Goal: Task Accomplishment & Management: Use online tool/utility

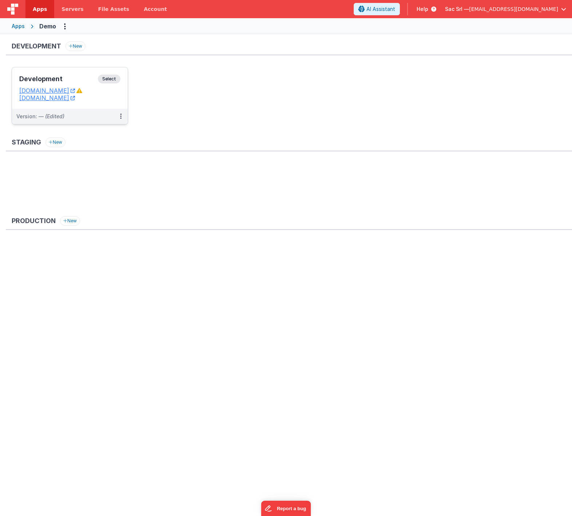
click at [112, 100] on dd "[DOMAIN_NAME]" at bounding box center [69, 97] width 101 height 7
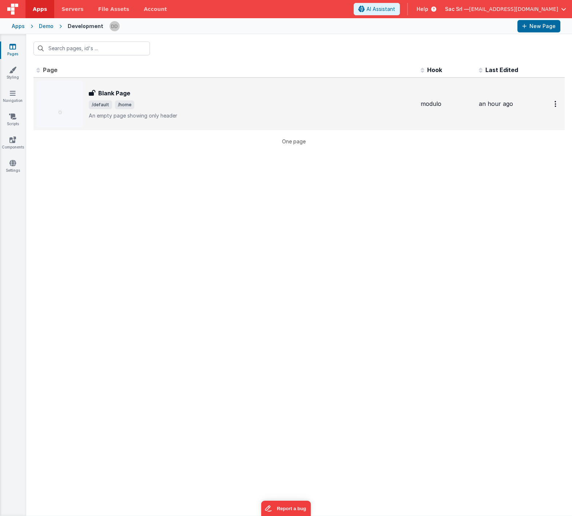
click at [220, 97] on div "Blank Page" at bounding box center [252, 93] width 326 height 9
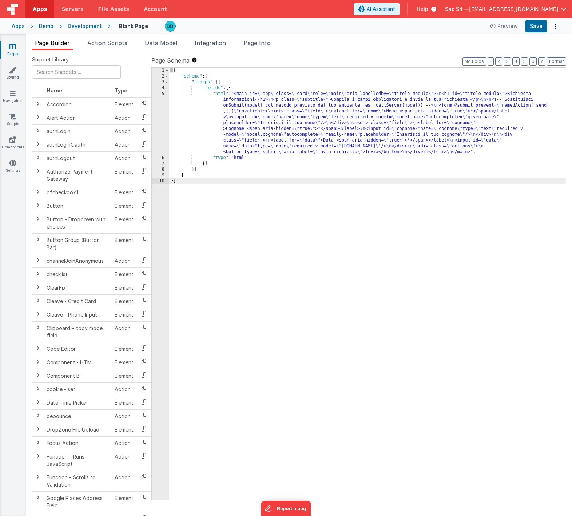
click at [204, 90] on div "[{ "schema" : { "groups" : [{ "fields" : [{ "html" : "<main id= \" app \" class…" at bounding box center [367, 289] width 396 height 443
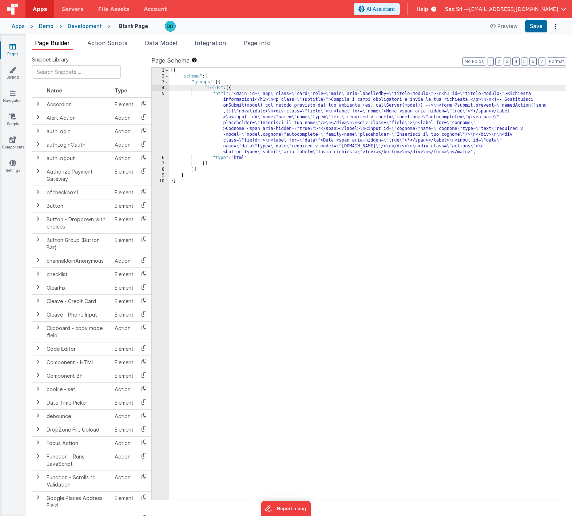
click at [161, 93] on div "5" at bounding box center [160, 123] width 17 height 64
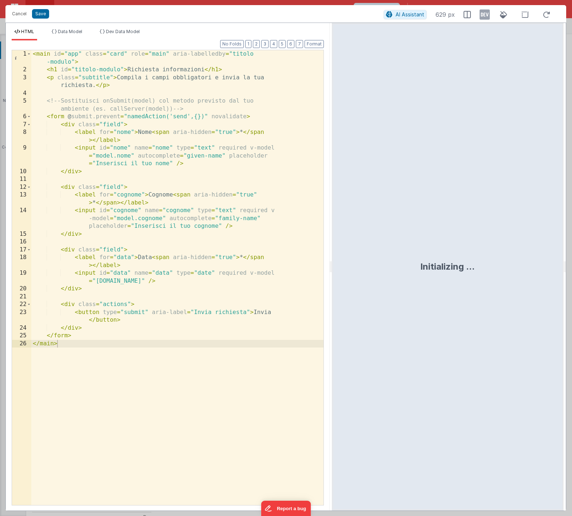
drag, startPoint x: 284, startPoint y: 266, endPoint x: 332, endPoint y: 262, distance: 48.1
click at [332, 262] on html "Cancel Save AI Assistant 629 px HTML Data Model Dev Data Model Format 7 6 5 4 3…" at bounding box center [286, 258] width 572 height 516
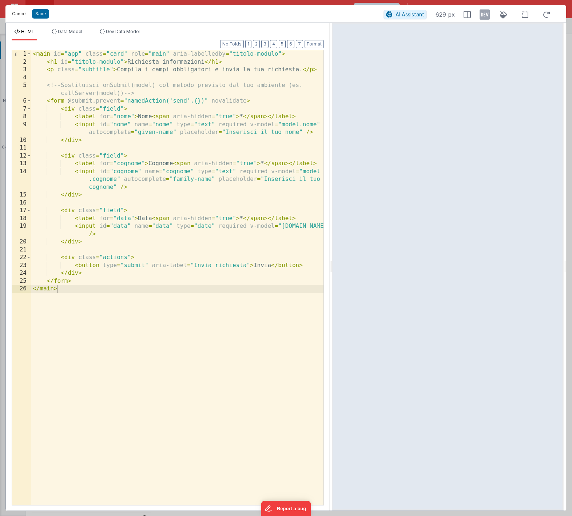
click at [16, 11] on button "Cancel" at bounding box center [19, 14] width 22 height 10
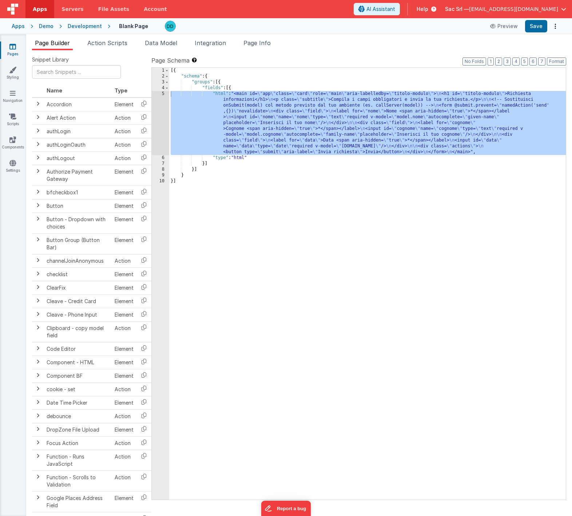
click at [113, 51] on div "Snippet Library Name Type Accordion Element Alert Action Action authLogin Actio…" at bounding box center [299, 288] width 546 height 477
click at [113, 44] on span "Action Scripts" at bounding box center [107, 42] width 40 height 7
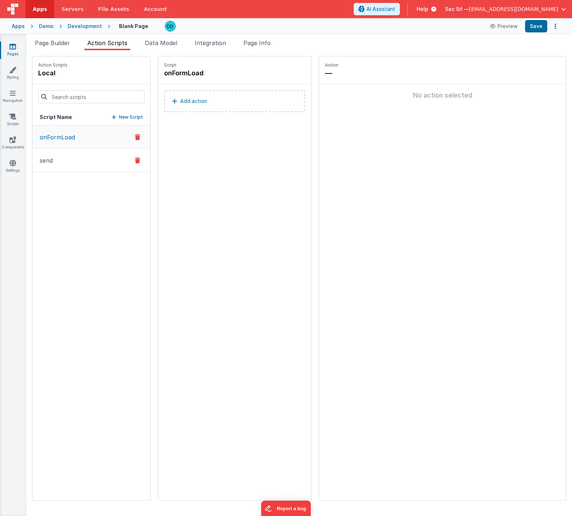
click at [61, 161] on button "send" at bounding box center [91, 161] width 118 height 24
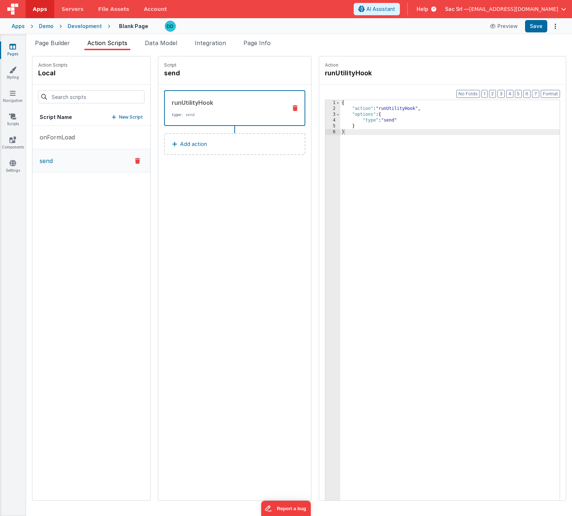
click at [172, 142] on icon at bounding box center [174, 144] width 5 height 6
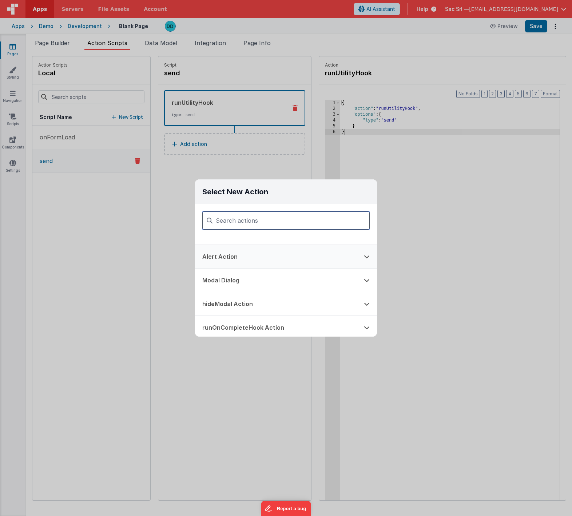
scroll to position [113, 0]
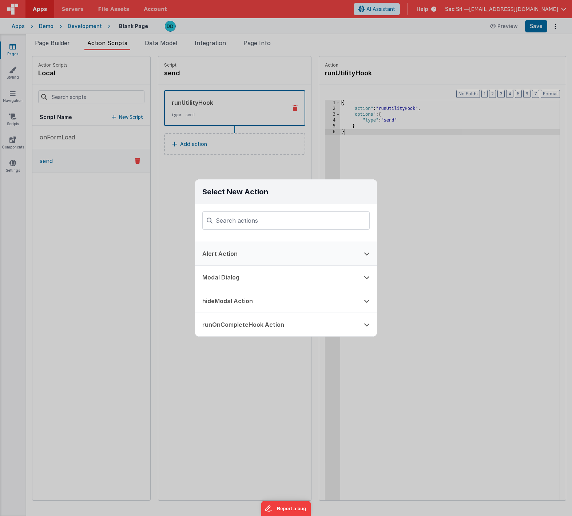
click at [316, 251] on button "Alert Action" at bounding box center [275, 253] width 161 height 23
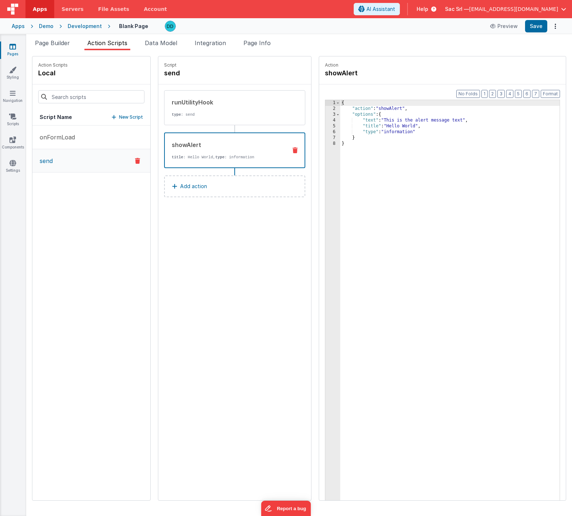
click at [239, 155] on p "title : Hello World, type : information" at bounding box center [226, 157] width 109 height 6
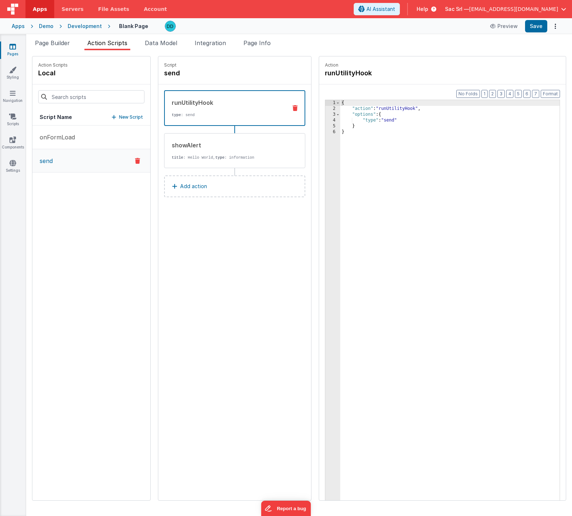
click at [209, 109] on div "runUtilityHook type : send" at bounding box center [223, 108] width 116 height 20
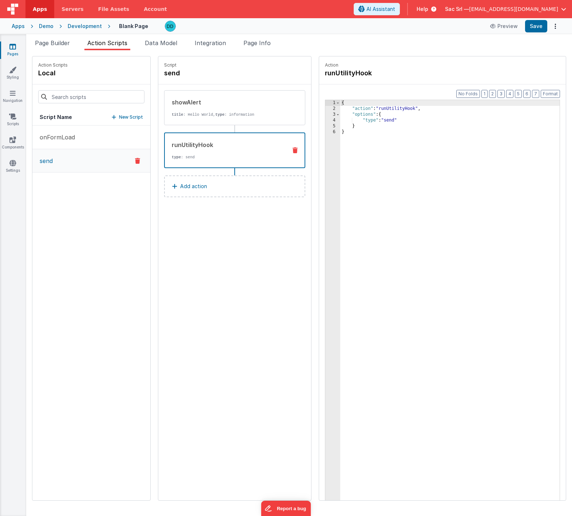
click at [222, 214] on div "Script send showAlert title : Hello World, type : information runUtilityHook ty…" at bounding box center [234, 278] width 153 height 444
click at [57, 44] on span "Page Builder" at bounding box center [52, 42] width 35 height 7
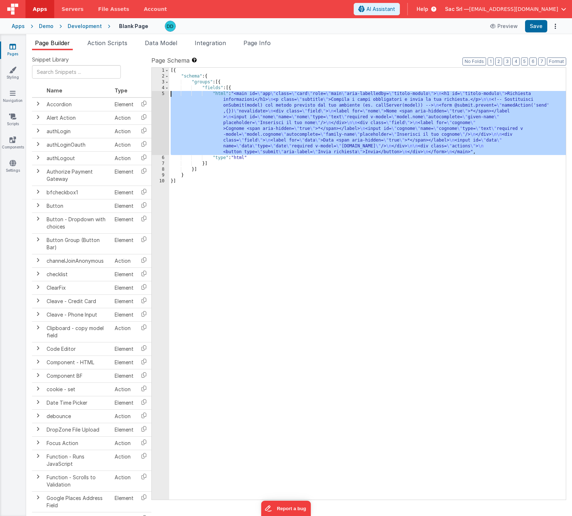
drag, startPoint x: 223, startPoint y: 94, endPoint x: 199, endPoint y: 95, distance: 24.0
click at [223, 94] on div "[{ "schema" : { "groups" : [{ "fields" : [{ "html" : "<main id= \" app \" class…" at bounding box center [367, 289] width 396 height 443
click at [163, 92] on div "5" at bounding box center [160, 123] width 17 height 64
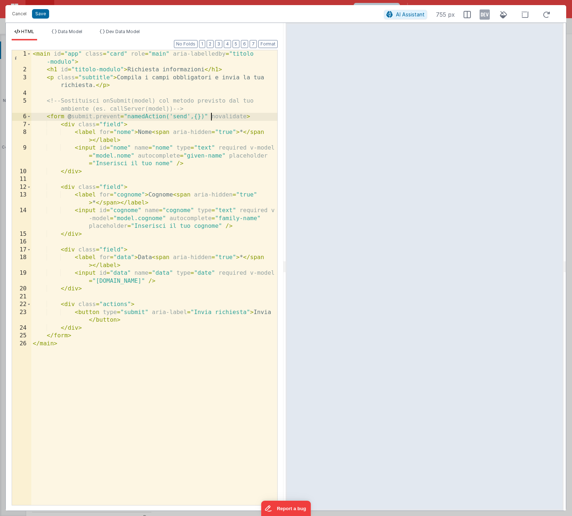
drag, startPoint x: 211, startPoint y: 117, endPoint x: 215, endPoint y: 117, distance: 4.0
click at [215, 117] on div "< main id = "app" class = "card" role = "main" aria-labelledby = "titolo -modul…" at bounding box center [154, 289] width 246 height 478
click at [246, 117] on div "< main id = "app" class = "card" role = "main" aria-labelledby = "titolo -modul…" at bounding box center [154, 289] width 246 height 478
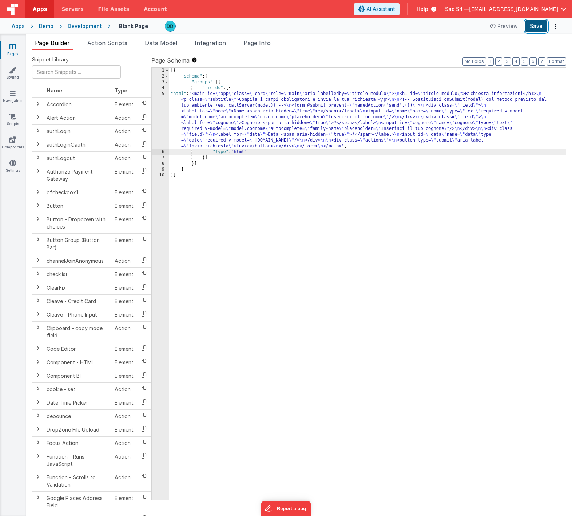
click at [533, 31] on button "Save" at bounding box center [536, 26] width 22 height 12
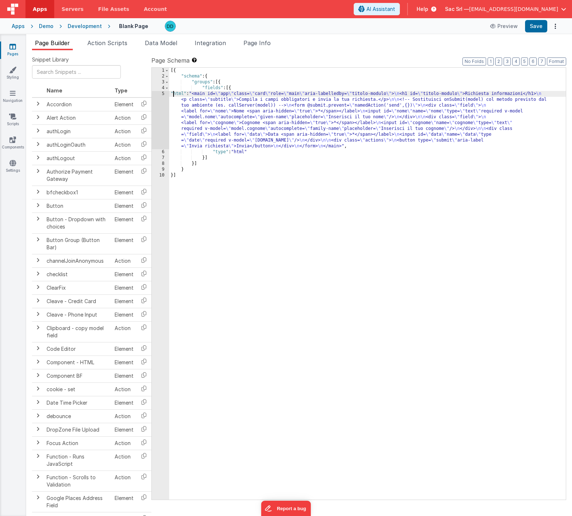
click at [173, 93] on div "[{ "schema" : { "groups" : [{ "fields" : [{ "html" : "<main id= \" app \" class…" at bounding box center [367, 289] width 396 height 443
click at [163, 94] on div "5" at bounding box center [160, 120] width 17 height 58
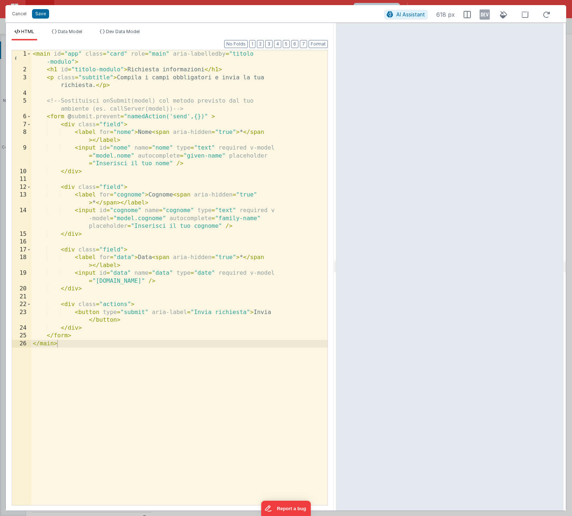
drag, startPoint x: 285, startPoint y: 259, endPoint x: 337, endPoint y: 250, distance: 52.9
click at [340, 251] on html "Cancel Save AI Assistant 618 px HTML Data Model Dev Data Model Format 7 6 5 4 3…" at bounding box center [286, 258] width 572 height 516
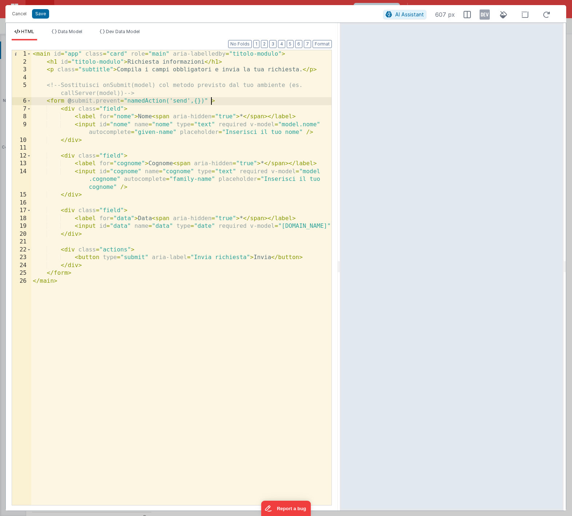
click at [209, 100] on div "< main id = "app" class = "card" role = "main" aria-labelledby = "titolo-modulo…" at bounding box center [181, 285] width 300 height 470
click at [212, 144] on div "< main id = "app" class = "card" role = "main" aria-labelledby = "titolo-modulo…" at bounding box center [181, 285] width 300 height 470
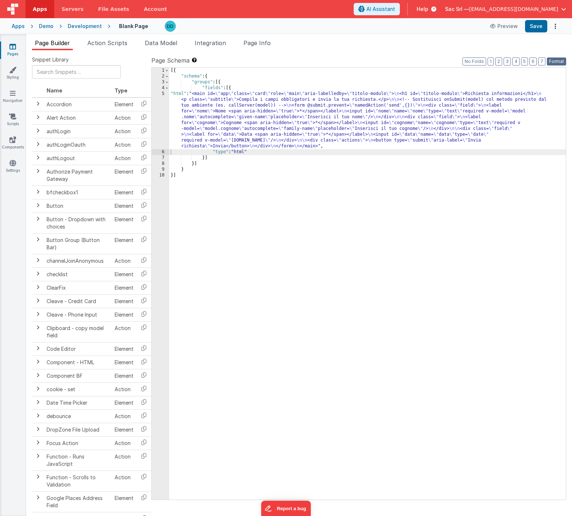
click at [556, 60] on button "Format" at bounding box center [556, 61] width 19 height 8
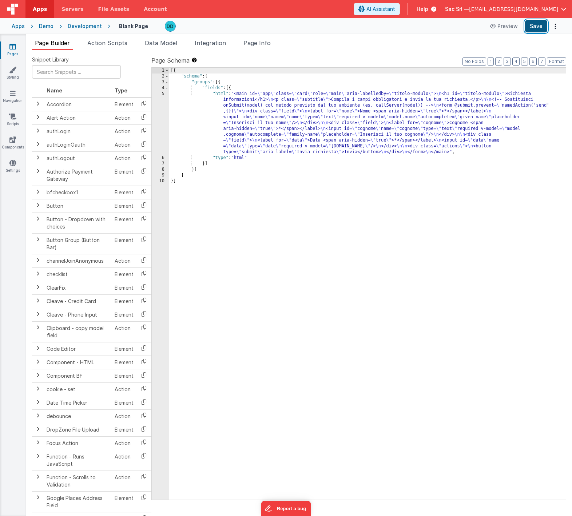
click at [532, 25] on button "Save" at bounding box center [536, 26] width 22 height 12
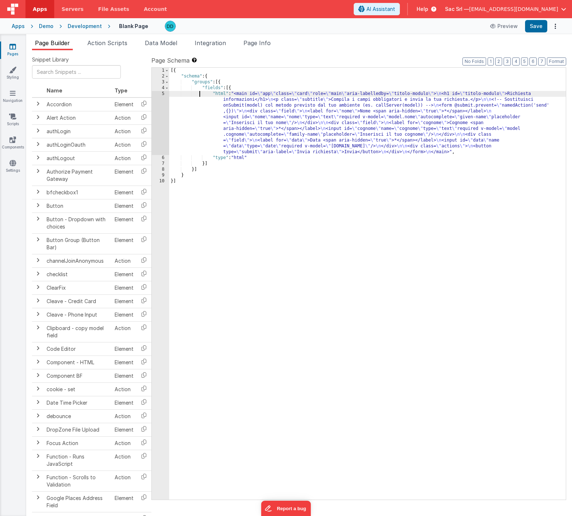
drag, startPoint x: 199, startPoint y: 92, endPoint x: 192, endPoint y: 93, distance: 6.9
click at [199, 92] on div "[{ "schema" : { "groups" : [{ "fields" : [{ "html" : "<main id= \" app \" class…" at bounding box center [367, 289] width 396 height 443
click at [163, 94] on div "5" at bounding box center [160, 123] width 17 height 64
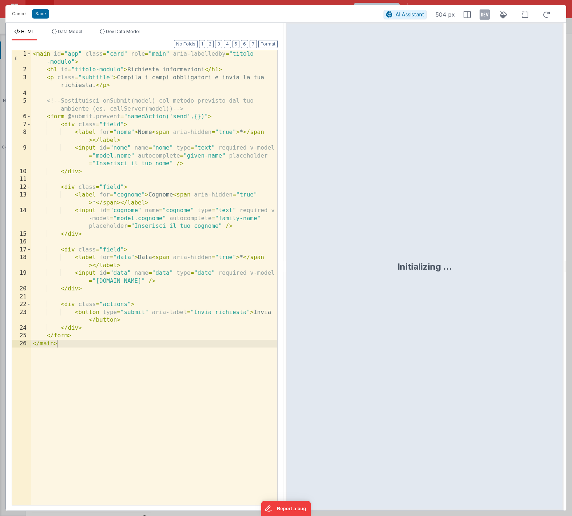
drag, startPoint x: 285, startPoint y: 266, endPoint x: 342, endPoint y: 263, distance: 56.1
click at [342, 263] on div "Initializing ..." at bounding box center [423, 266] width 277 height 487
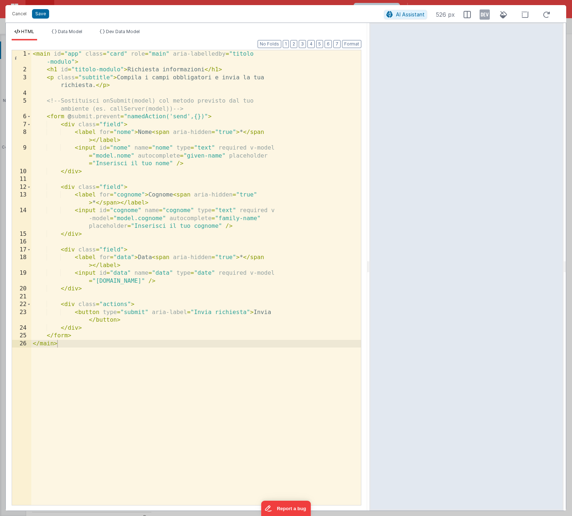
drag, startPoint x: 283, startPoint y: 265, endPoint x: 370, endPoint y: 264, distance: 86.2
click at [370, 264] on html "Cancel Save AI Assistant 526 px HTML Data Model Dev Data Model Format 7 6 5 4 3…" at bounding box center [286, 258] width 572 height 516
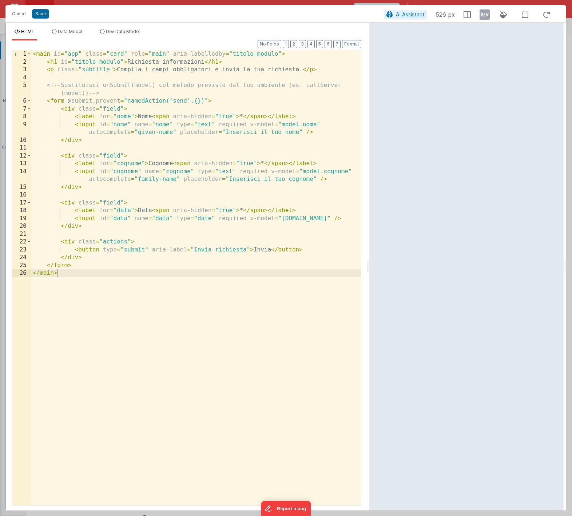
click at [207, 101] on div "< main id = "app" class = "card" role = "main" aria-labelledby = "titolo-modulo…" at bounding box center [196, 285] width 330 height 470
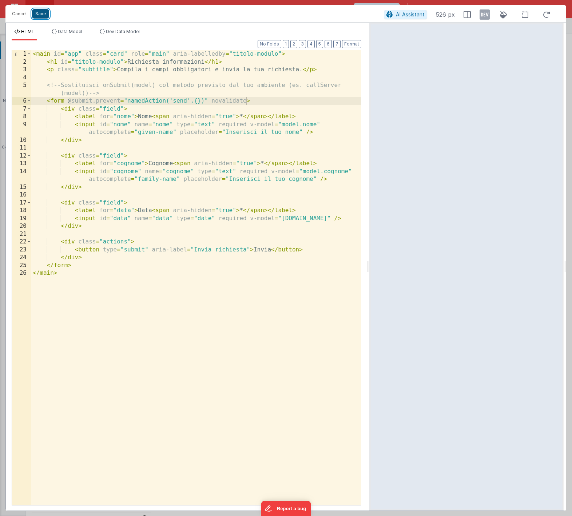
click at [39, 13] on button "Save" at bounding box center [40, 13] width 17 height 9
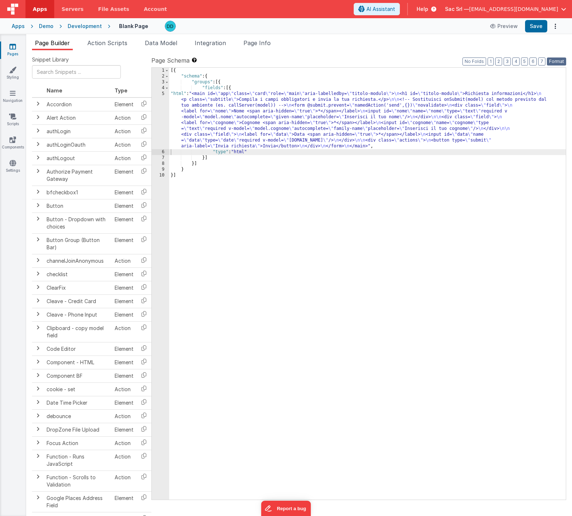
click at [552, 60] on button "Format" at bounding box center [556, 61] width 19 height 8
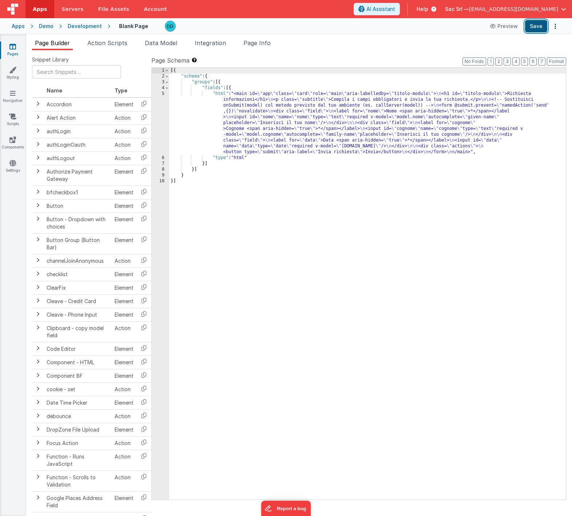
click at [536, 24] on button "Save" at bounding box center [536, 26] width 22 height 12
click at [539, 25] on button "Save" at bounding box center [536, 26] width 22 height 12
